Goal: Use online tool/utility: Utilize a website feature to perform a specific function

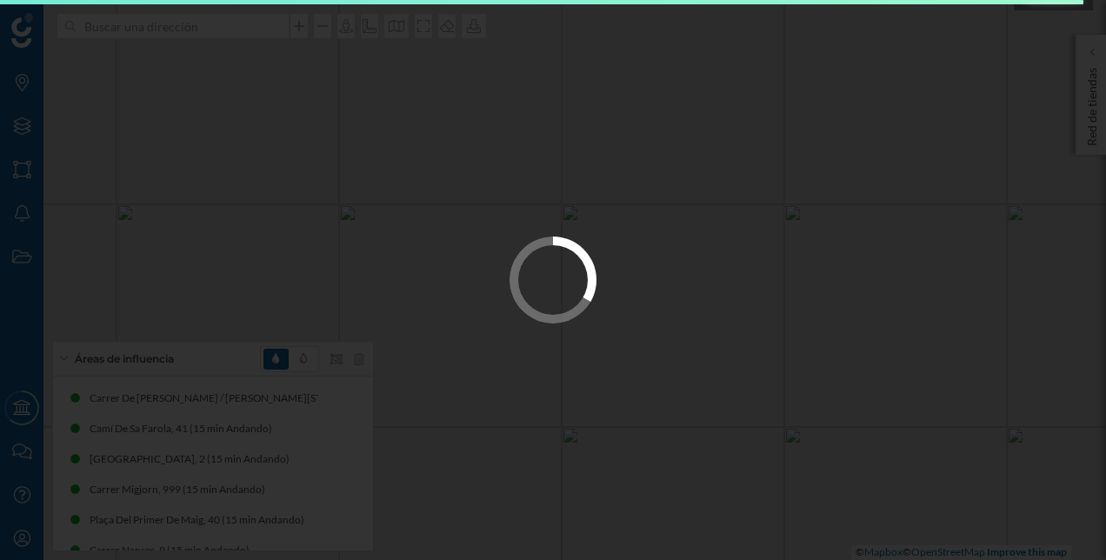
click at [680, 217] on div at bounding box center [553, 280] width 1106 height 560
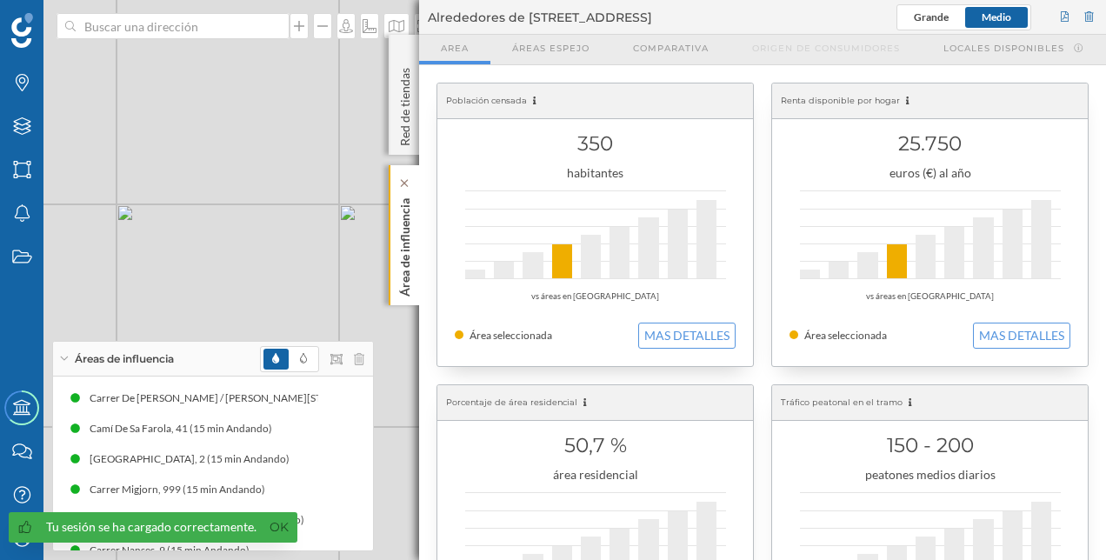
click at [411, 252] on p "Área de influencia" at bounding box center [404, 243] width 17 height 105
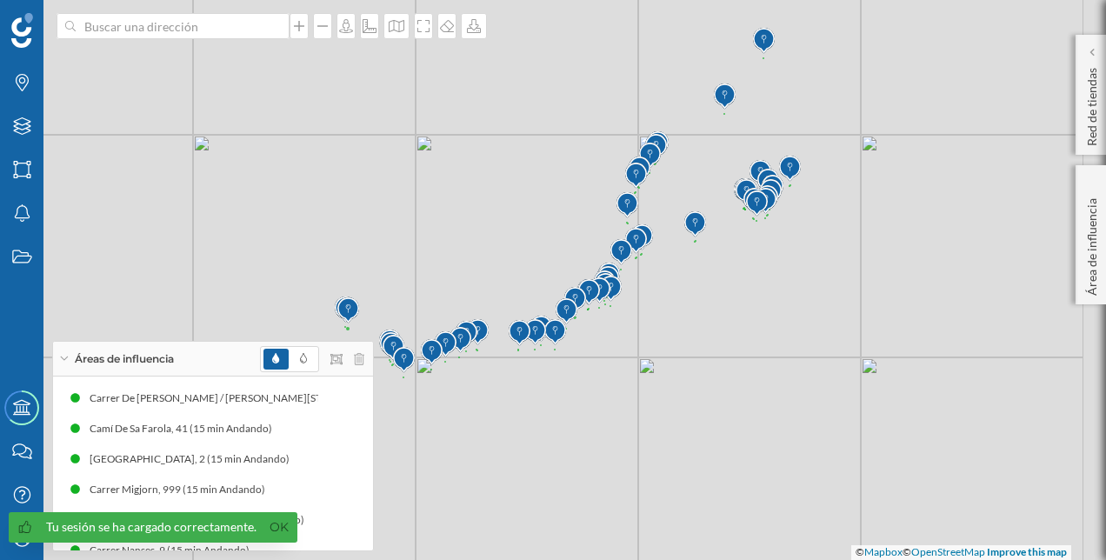
drag, startPoint x: 886, startPoint y: 146, endPoint x: 756, endPoint y: 242, distance: 161.0
click at [756, 242] on div "© Mapbox © OpenStreetMap Improve this map" at bounding box center [553, 280] width 1106 height 560
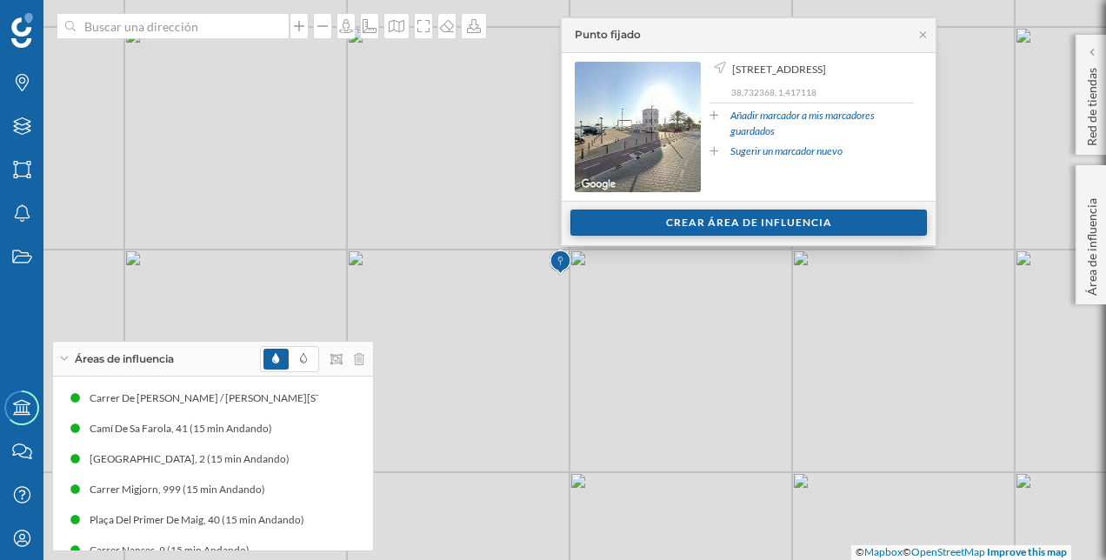
click at [701, 219] on div "Crear área de influencia" at bounding box center [748, 222] width 356 height 26
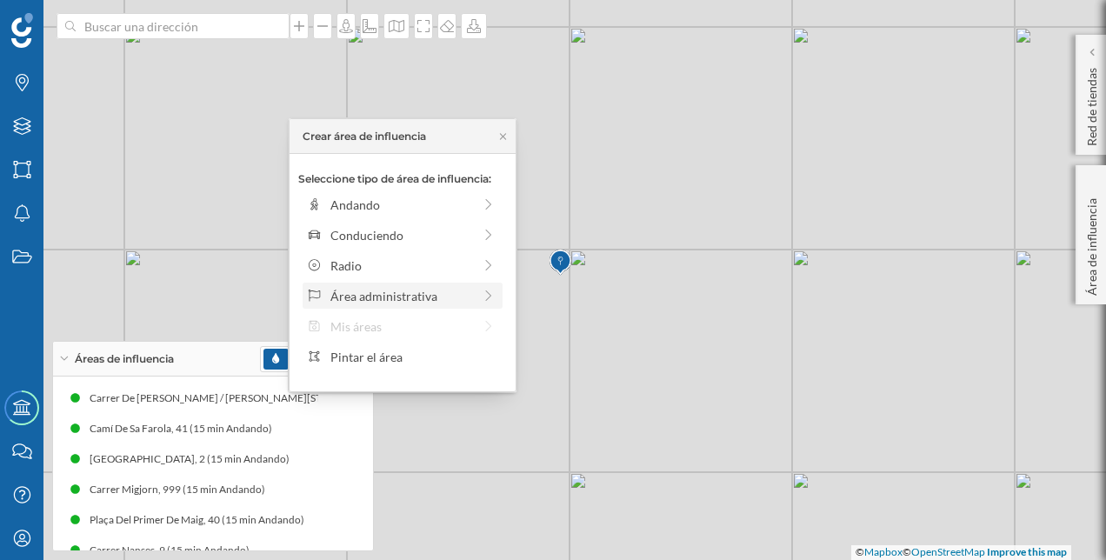
click at [396, 290] on div "Área administrativa" at bounding box center [401, 296] width 142 height 18
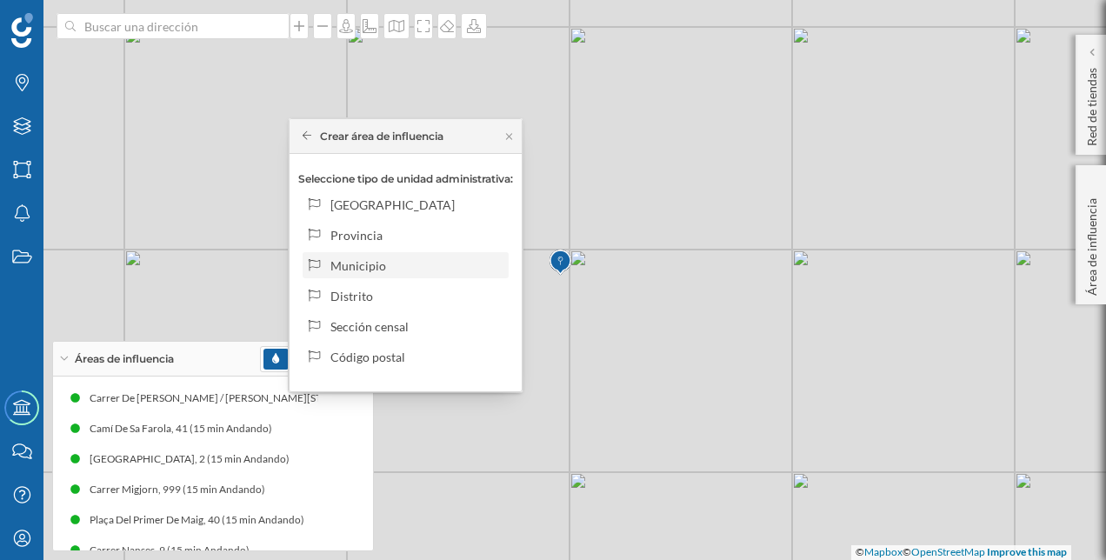
click at [391, 261] on div "Municipio" at bounding box center [415, 265] width 171 height 18
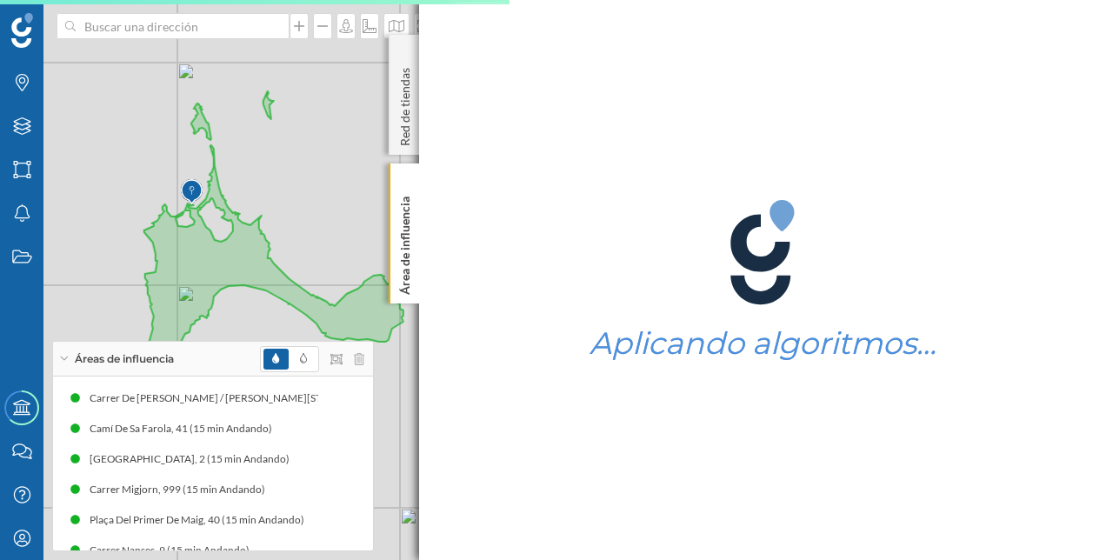
drag, startPoint x: 179, startPoint y: 183, endPoint x: 315, endPoint y: 214, distance: 139.2
click at [315, 214] on div "© Mapbox © OpenStreetMap Improve this map" at bounding box center [553, 280] width 1106 height 560
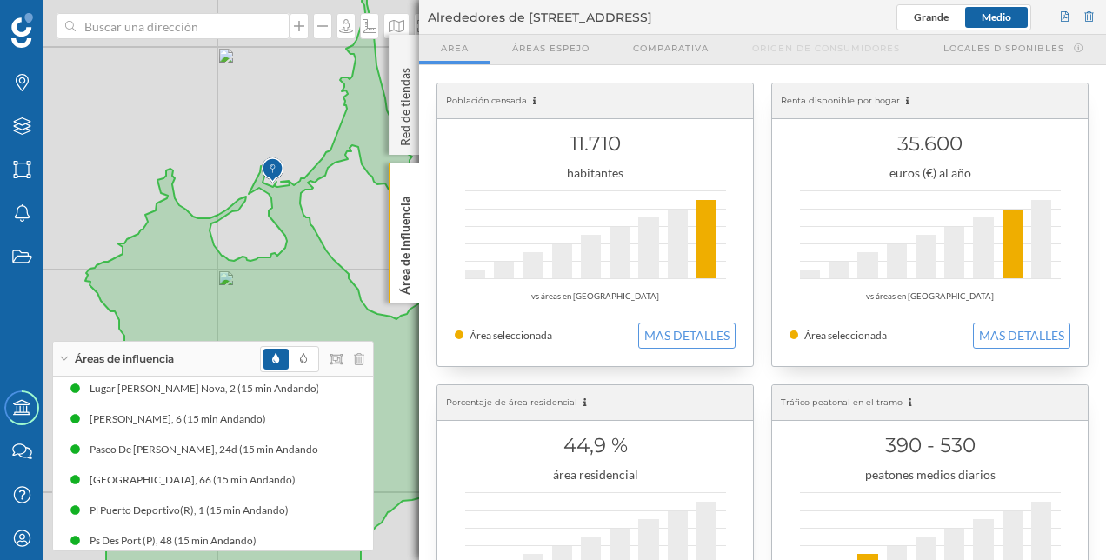
scroll to position [1573, 0]
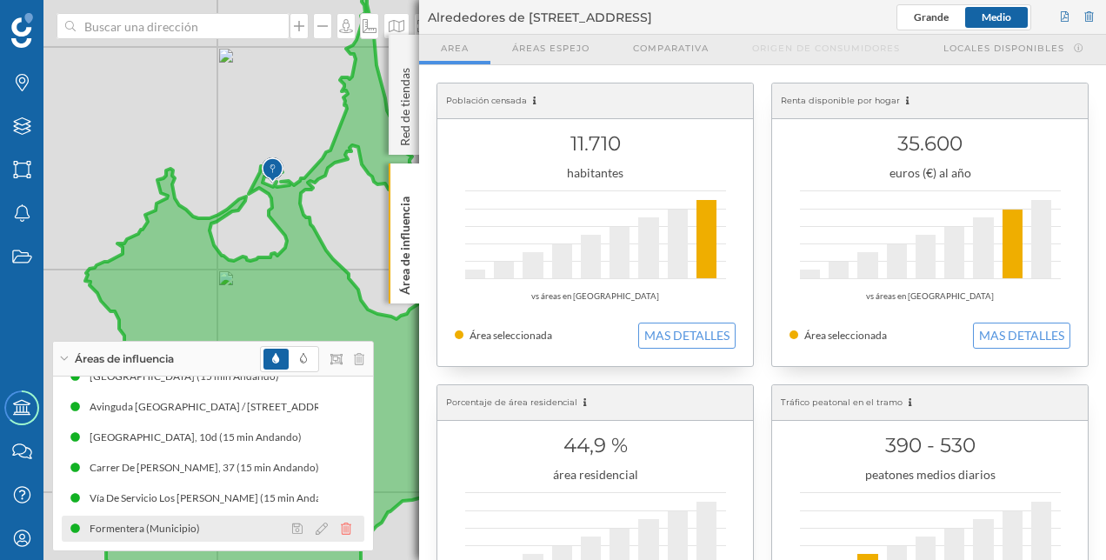
click at [341, 531] on icon at bounding box center [346, 528] width 10 height 12
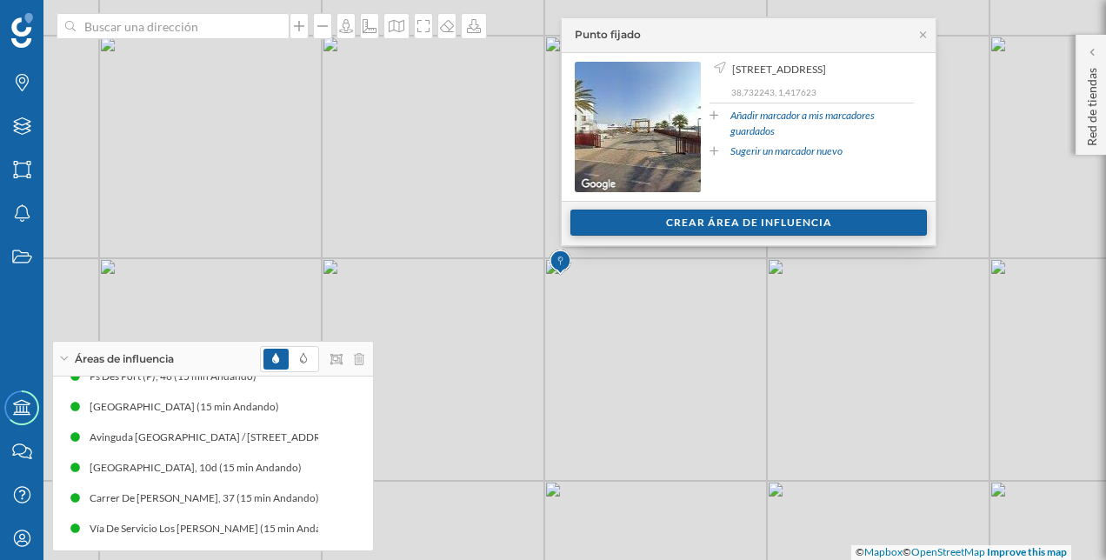
click at [821, 228] on div "Crear área de influencia" at bounding box center [748, 222] width 356 height 26
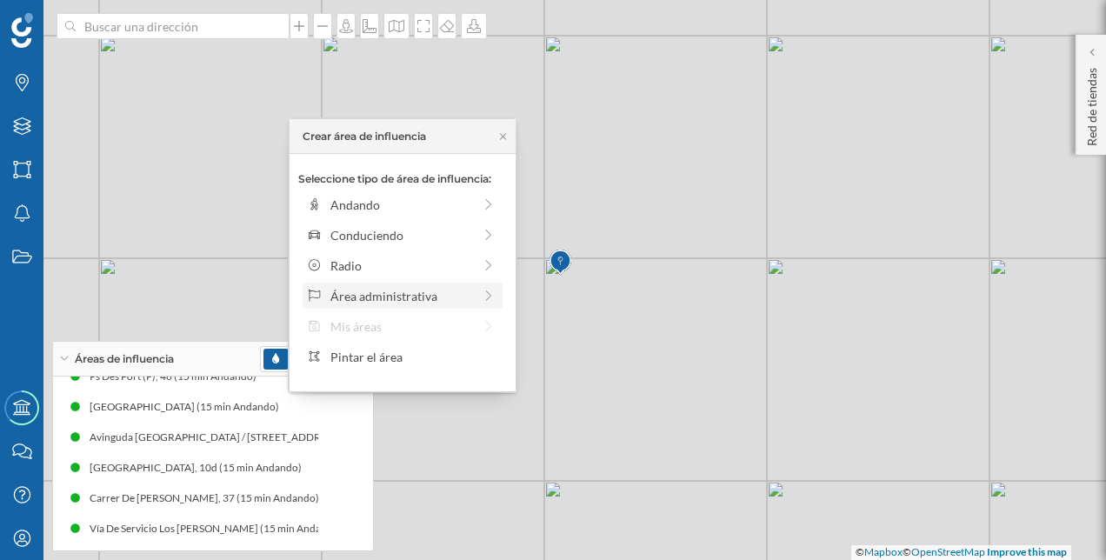
click at [382, 292] on div "Área administrativa" at bounding box center [401, 296] width 142 height 18
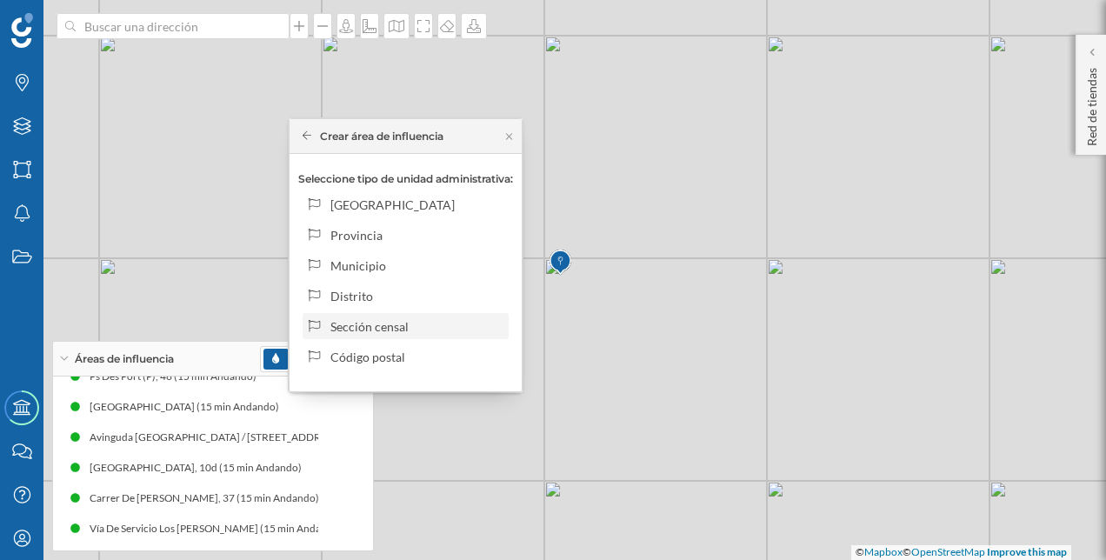
click at [421, 322] on div "Sección censal" at bounding box center [415, 326] width 171 height 18
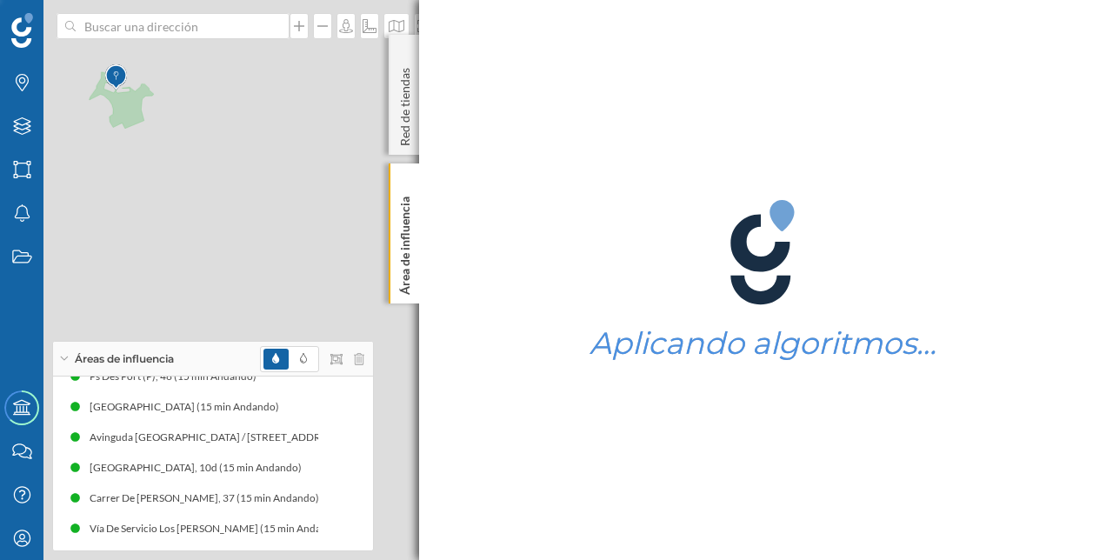
scroll to position [1573, 0]
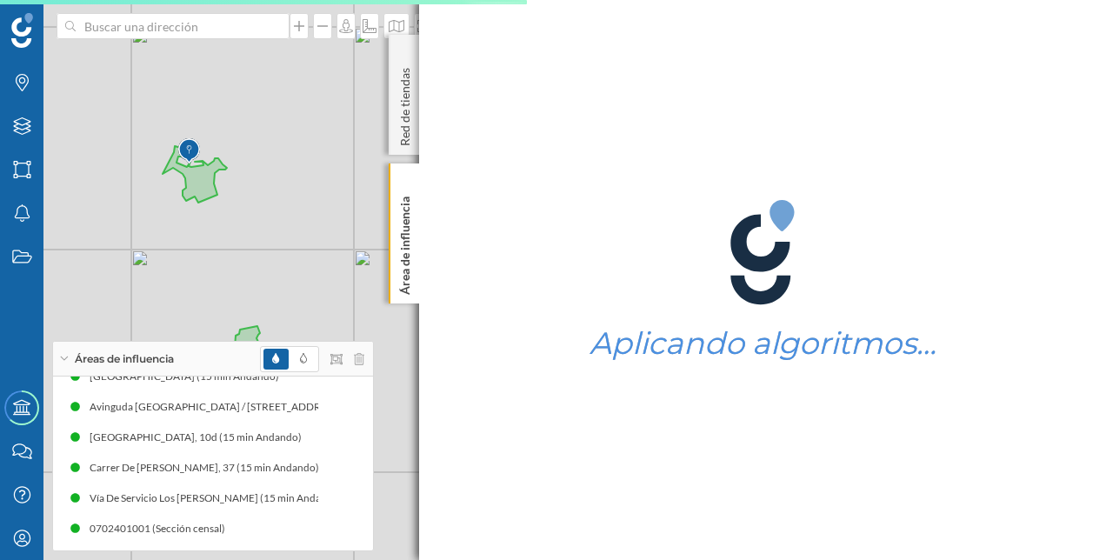
drag, startPoint x: 184, startPoint y: 186, endPoint x: 257, endPoint y: 260, distance: 103.9
click at [257, 260] on div "© Mapbox © OpenStreetMap Improve this map" at bounding box center [553, 280] width 1106 height 560
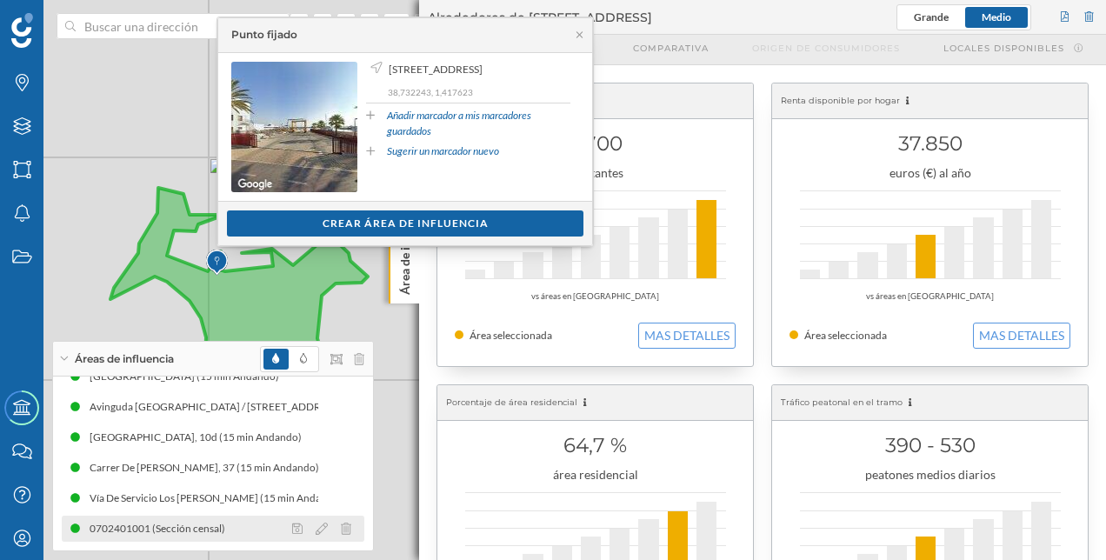
click at [350, 526] on div at bounding box center [326, 528] width 77 height 21
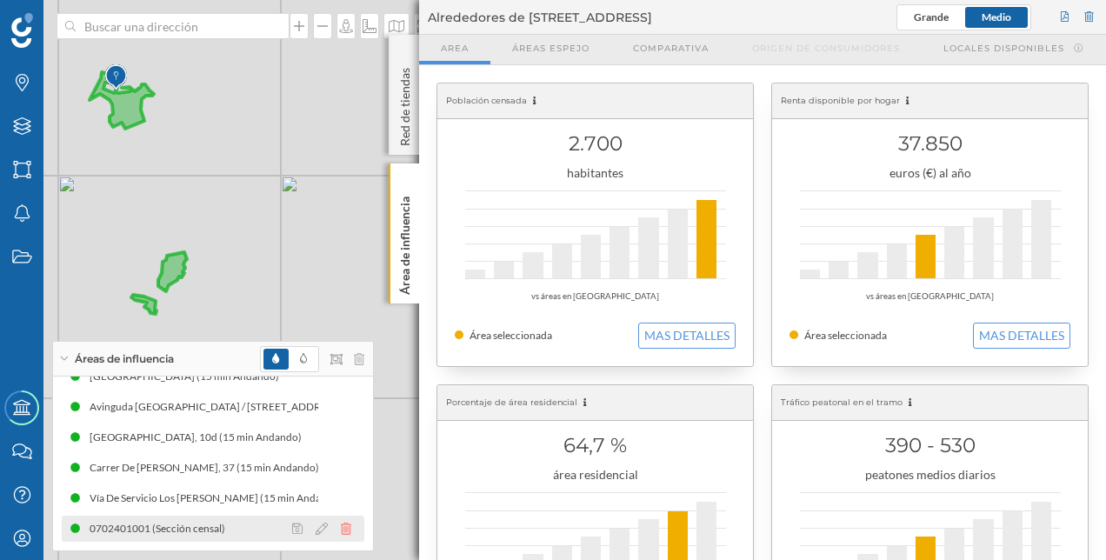
click at [345, 530] on icon at bounding box center [346, 528] width 10 height 12
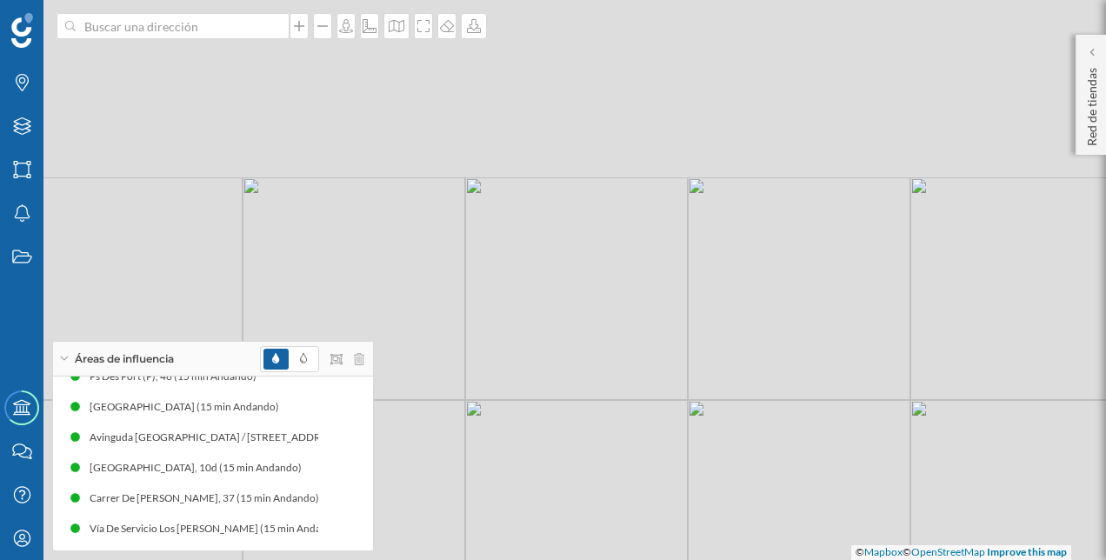
drag, startPoint x: 120, startPoint y: 66, endPoint x: 290, endPoint y: 292, distance: 283.0
click at [290, 292] on div "© Mapbox © OpenStreetMap Improve this map" at bounding box center [553, 280] width 1106 height 560
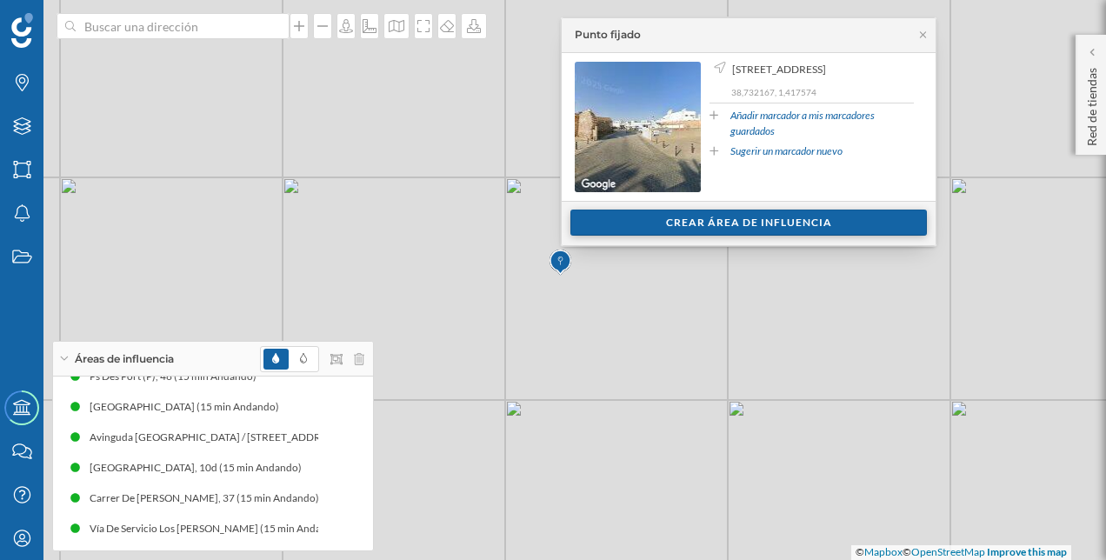
click at [758, 231] on div "Crear área de influencia" at bounding box center [748, 222] width 356 height 26
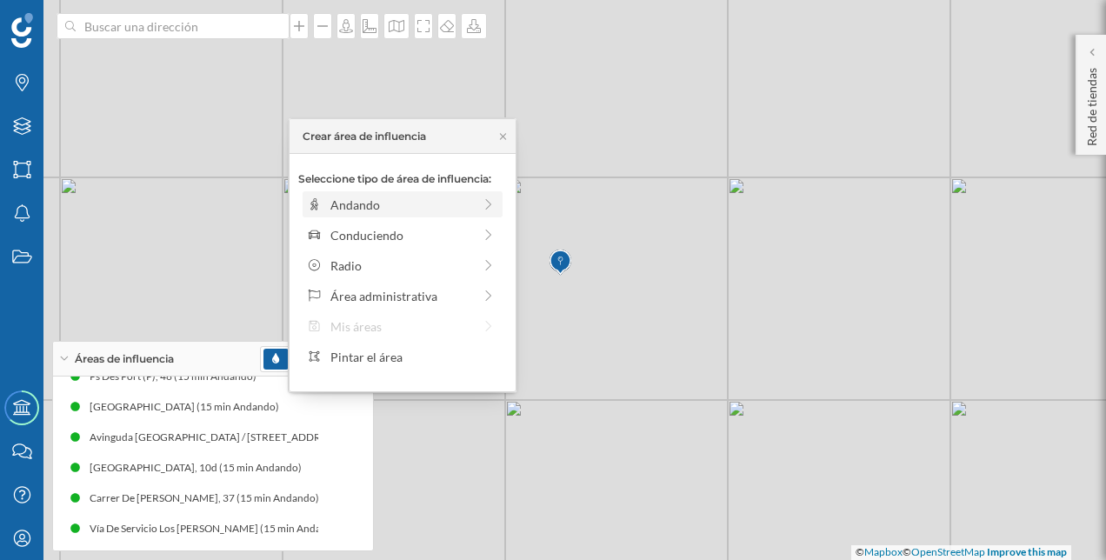
click at [440, 210] on div "Andando" at bounding box center [401, 205] width 142 height 18
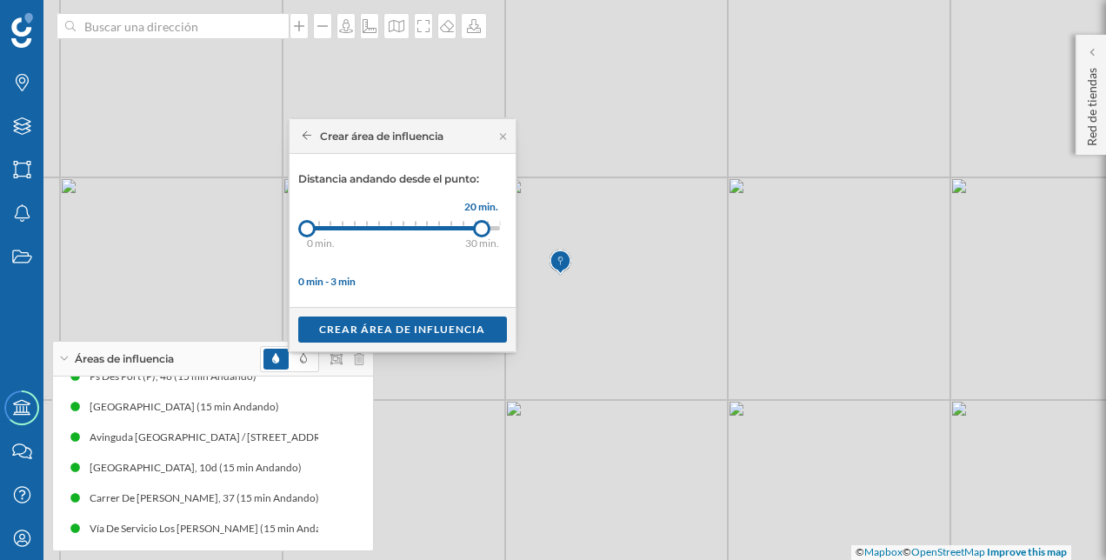
drag, startPoint x: 318, startPoint y: 231, endPoint x: 481, endPoint y: 228, distance: 162.6
click at [481, 228] on div at bounding box center [481, 228] width 17 height 17
click at [426, 329] on div "Crear área de influencia" at bounding box center [402, 329] width 209 height 26
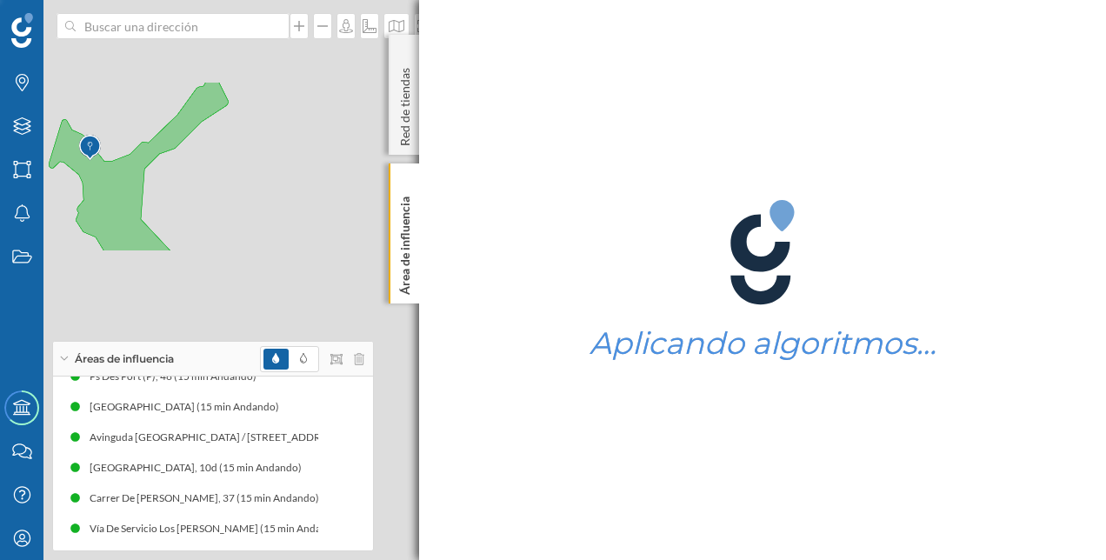
scroll to position [1573, 0]
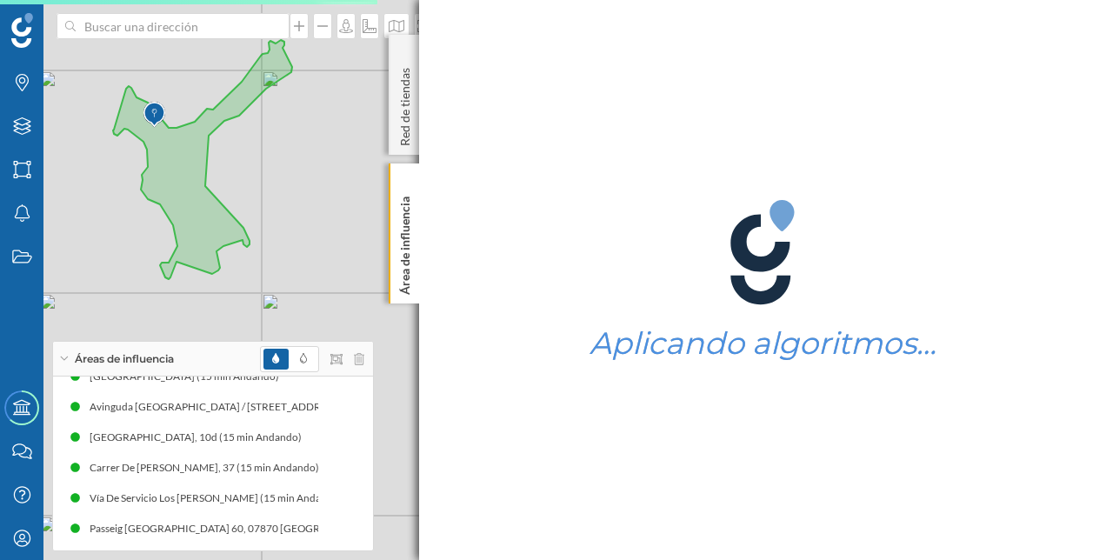
drag, startPoint x: 234, startPoint y: 177, endPoint x: 298, endPoint y: 144, distance: 72.3
click at [298, 144] on div "© Mapbox © OpenStreetMap Improve this map" at bounding box center [553, 280] width 1106 height 560
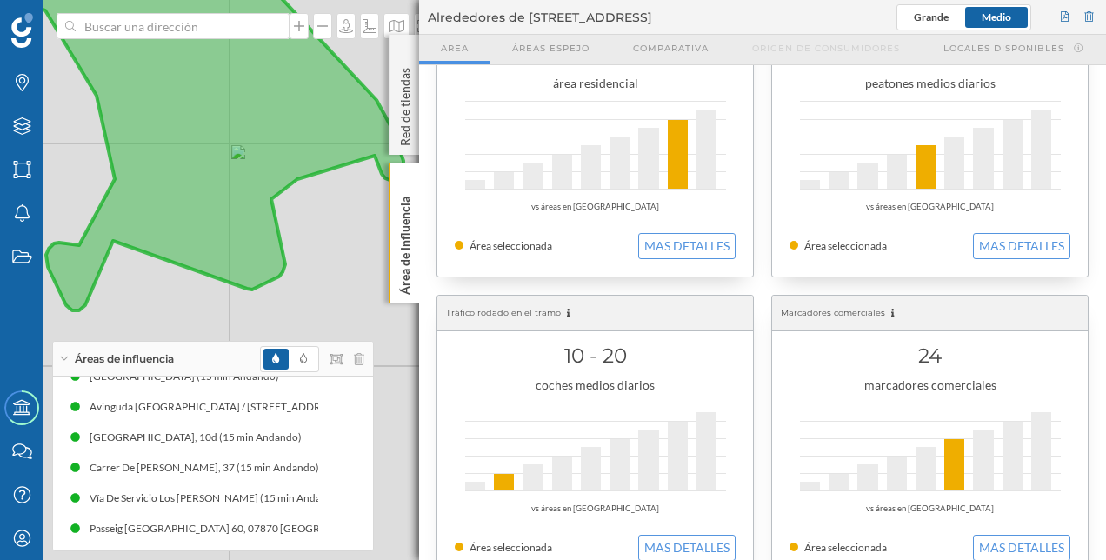
scroll to position [424, 0]
